Goal: Information Seeking & Learning: Learn about a topic

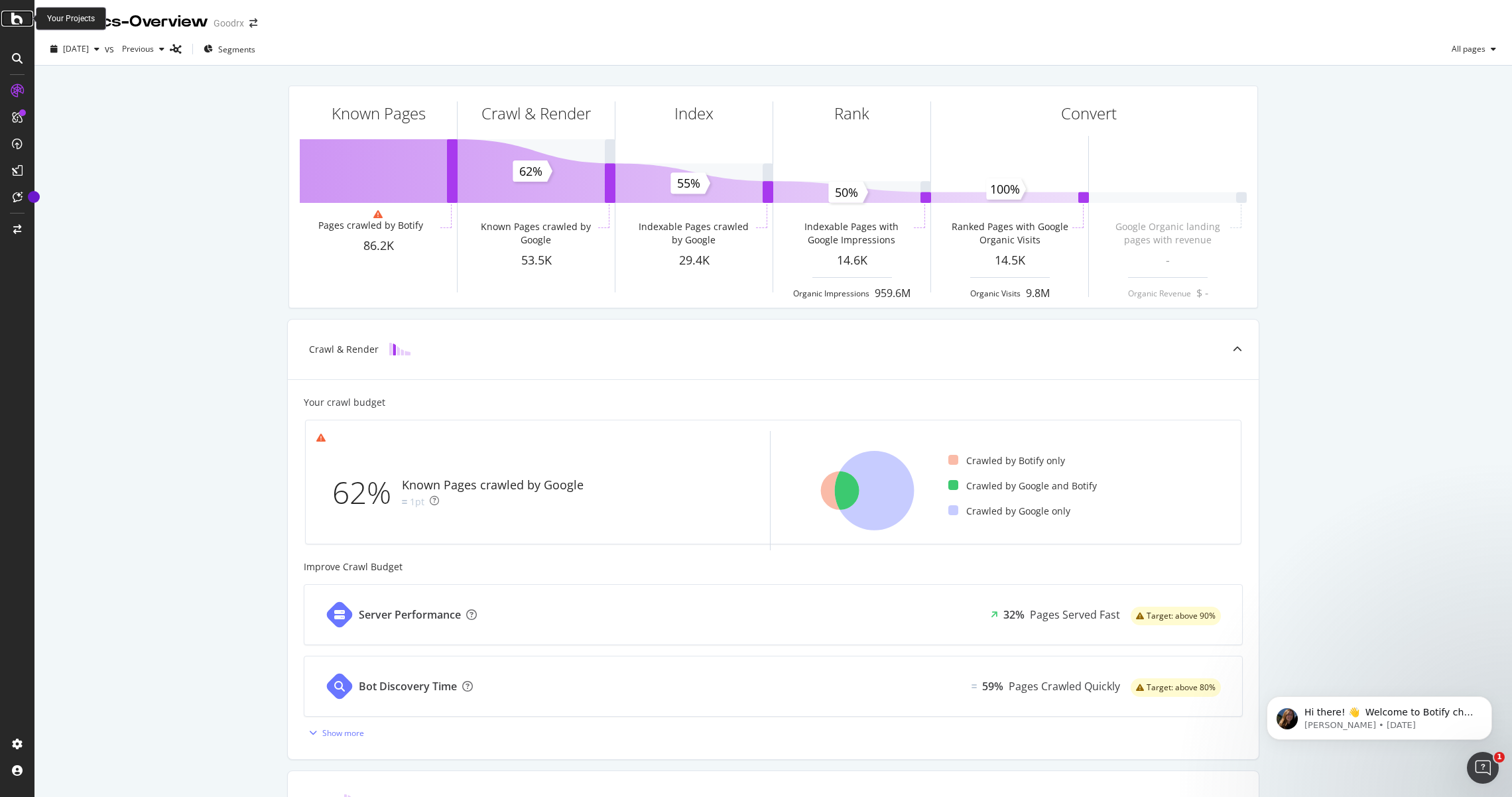
click at [19, 16] on icon at bounding box center [17, 18] width 12 height 16
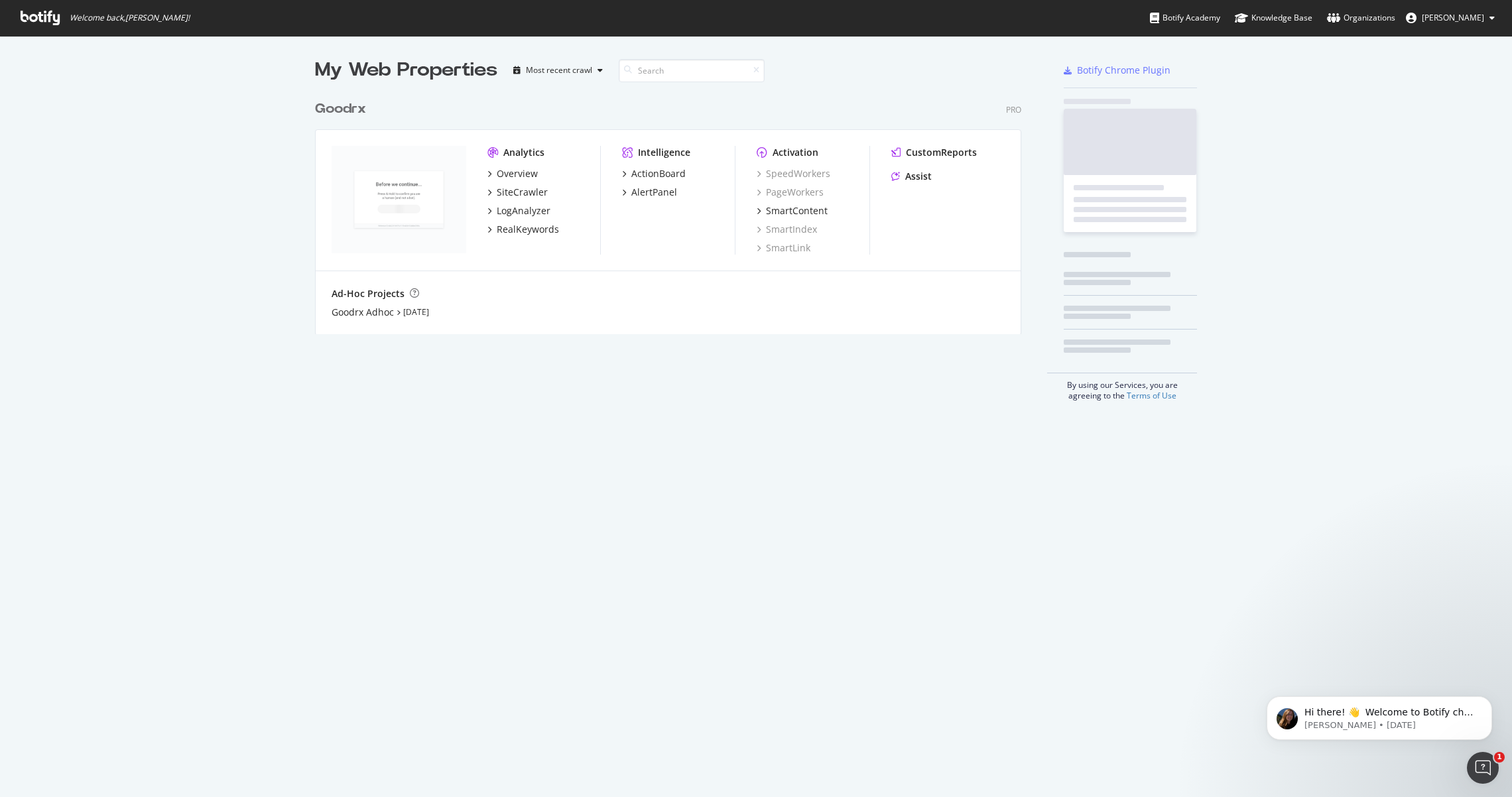
scroll to position [797, 1512]
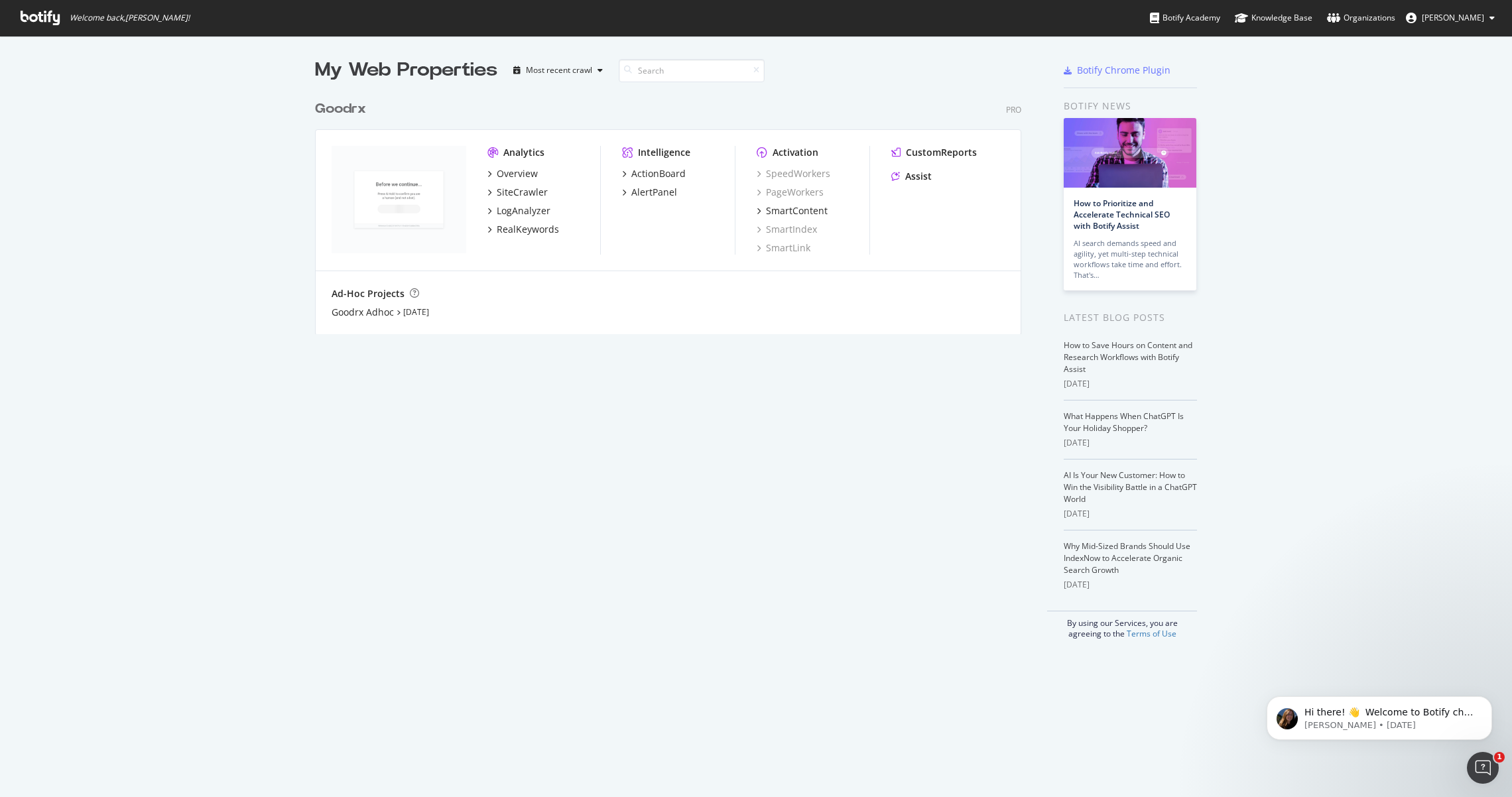
click at [43, 15] on icon at bounding box center [40, 18] width 40 height 15
click at [494, 173] on div "Overview" at bounding box center [512, 174] width 50 height 13
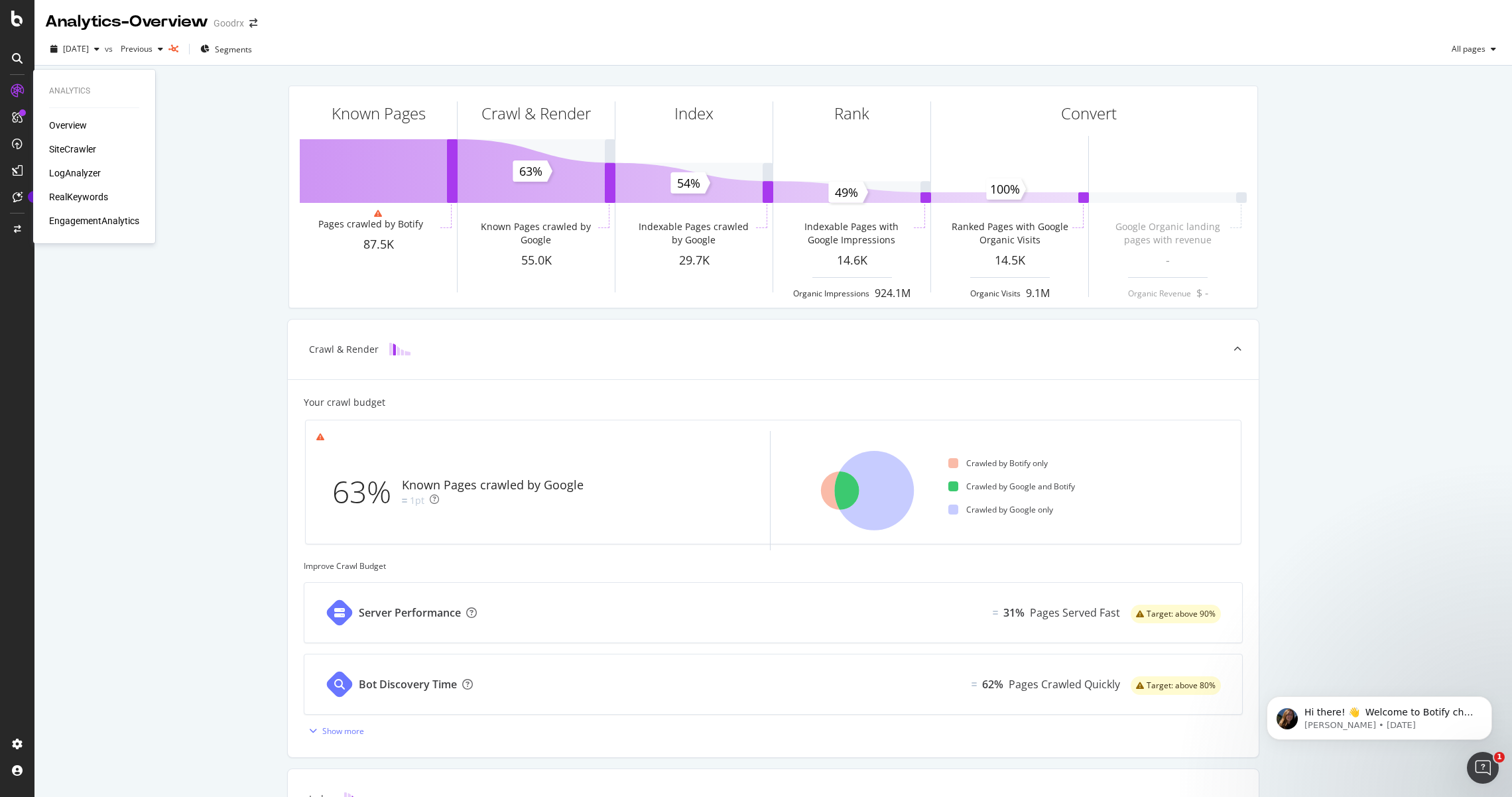
click at [83, 150] on div "SiteCrawler" at bounding box center [72, 149] width 47 height 13
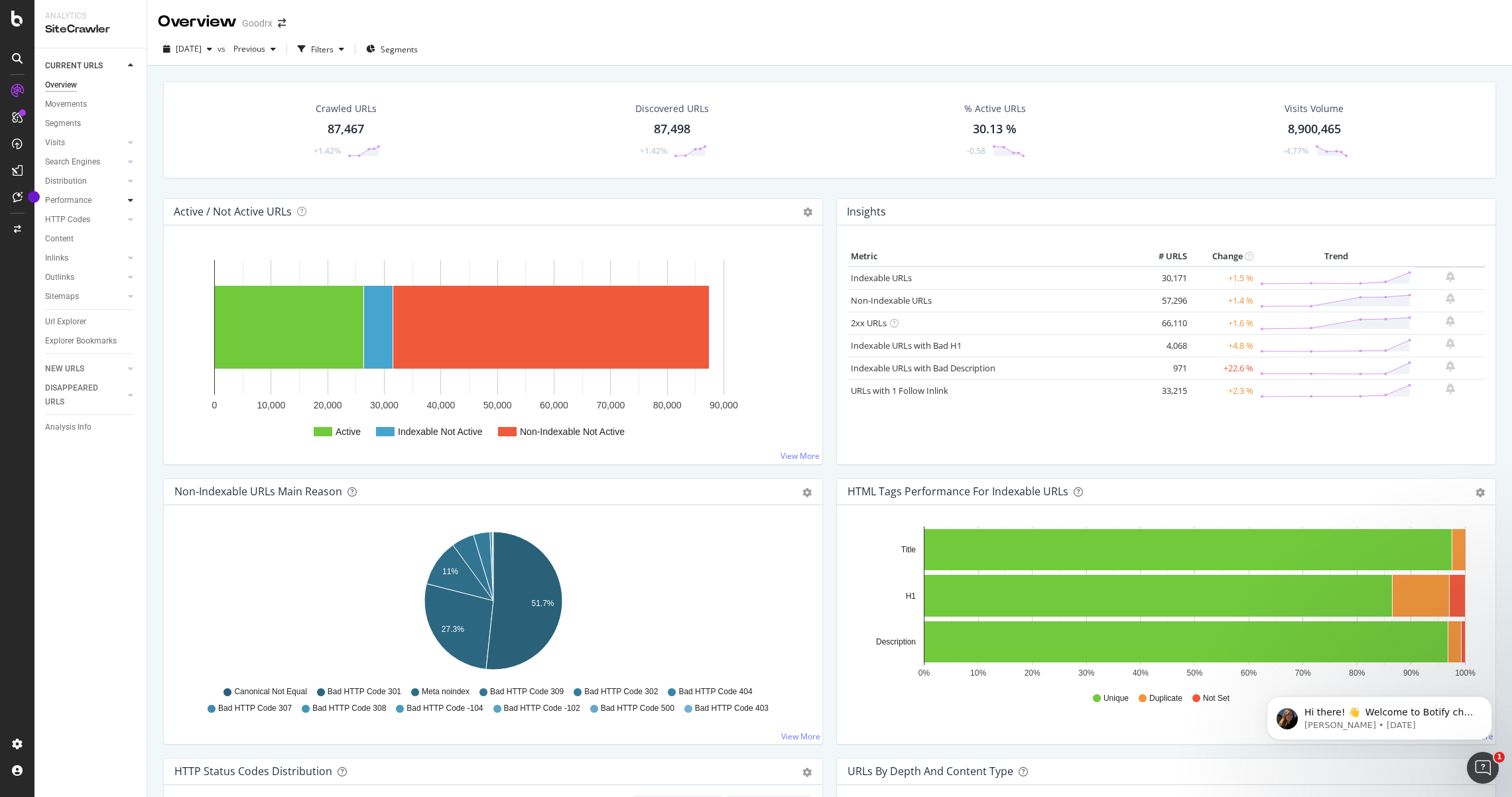
click at [134, 203] on div at bounding box center [131, 200] width 13 height 13
click at [129, 198] on icon at bounding box center [130, 200] width 5 height 8
click at [88, 217] on div "Top Charts" at bounding box center [71, 219] width 40 height 14
